Goal: Transaction & Acquisition: Purchase product/service

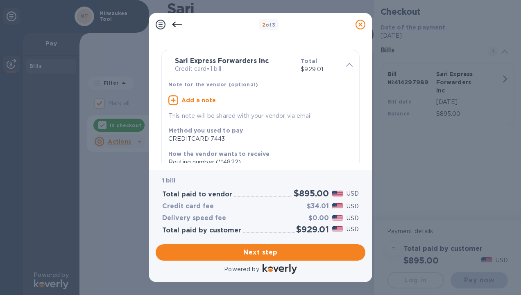
scroll to position [14, 0]
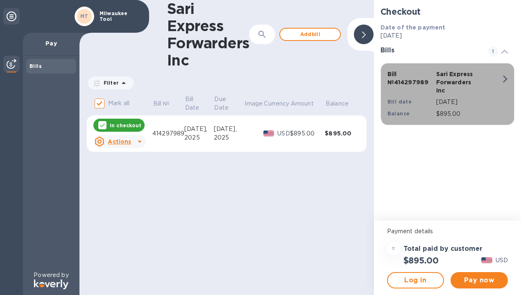
click at [485, 86] on div "Bill № 414297989 Sari Express Forwarders Inc Bill date Sep 29, 2025 Balance $89…" at bounding box center [445, 94] width 126 height 58
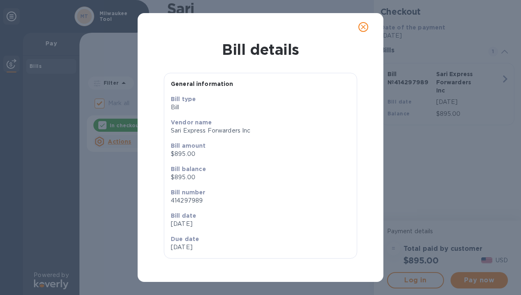
click at [365, 28] on icon "close" at bounding box center [363, 27] width 8 height 8
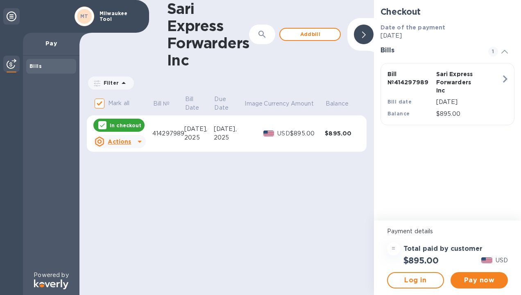
click at [135, 140] on icon at bounding box center [140, 142] width 10 height 10
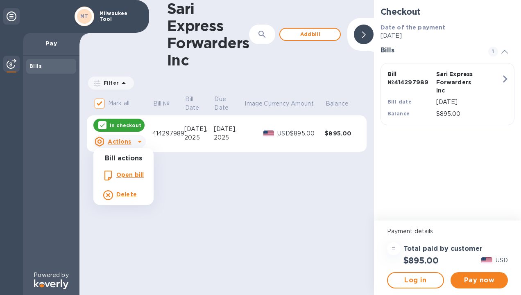
click at [133, 176] on b "Open bill" at bounding box center [129, 174] width 27 height 7
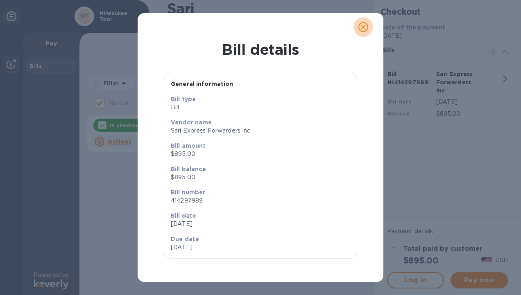
click at [367, 25] on span "close" at bounding box center [363, 27] width 10 height 10
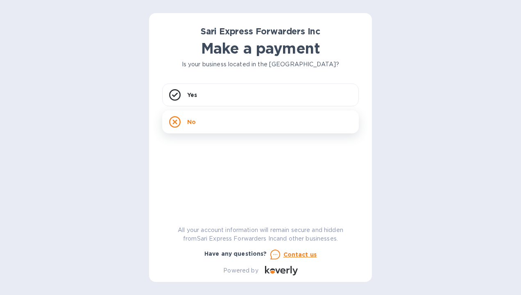
click at [255, 124] on div "No" at bounding box center [260, 121] width 196 height 23
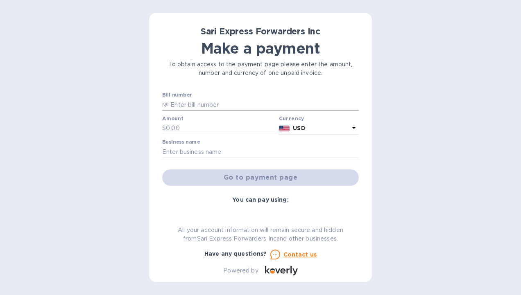
click at [219, 105] on input "text" at bounding box center [264, 105] width 190 height 12
click at [219, 105] on input "4" at bounding box center [264, 105] width 190 height 12
type input "414297989"
type input "888.76"
click at [235, 146] on input "text" at bounding box center [260, 152] width 196 height 12
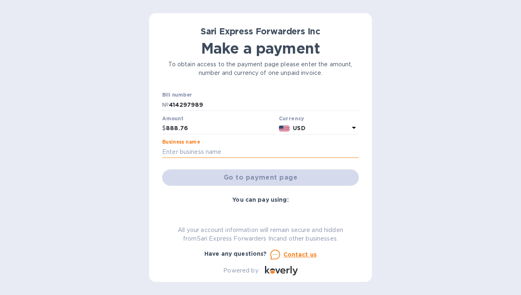
drag, startPoint x: 235, startPoint y: 146, endPoint x: 229, endPoint y: 149, distance: 6.4
click at [223, 155] on input "text" at bounding box center [260, 152] width 196 height 12
type input "Milwaukee Tool"
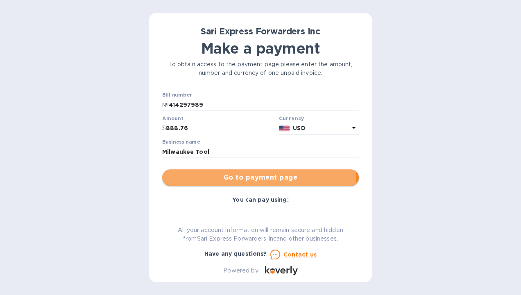
click at [208, 182] on span "Go to payment page" at bounding box center [260, 178] width 183 height 10
